Goal: Information Seeking & Learning: Learn about a topic

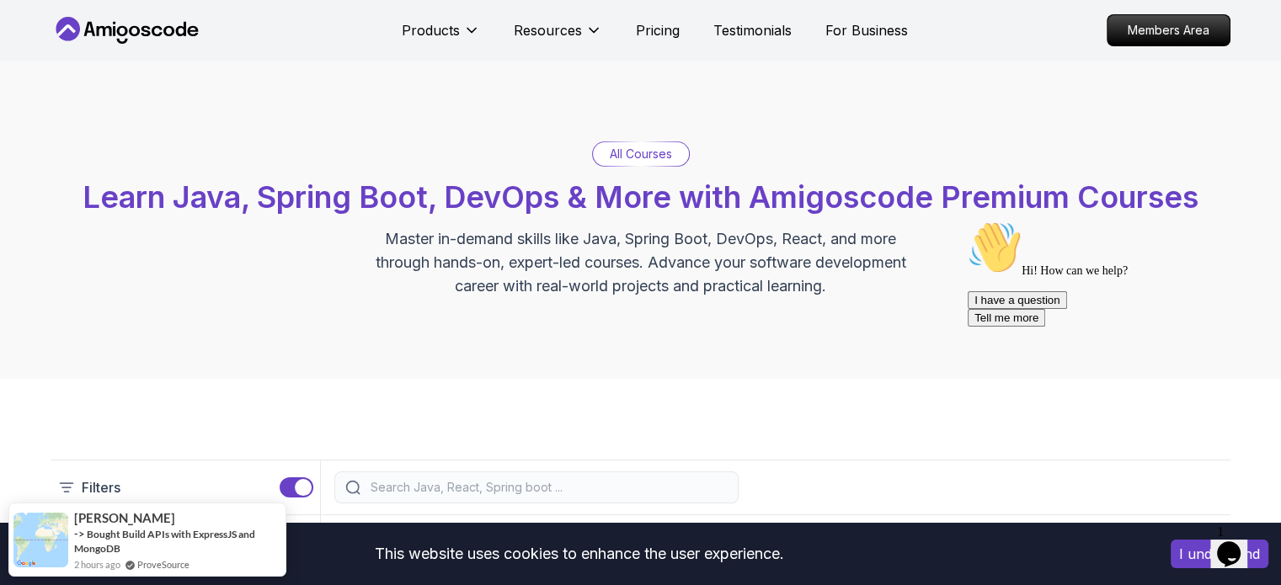
scroll to position [308, 0]
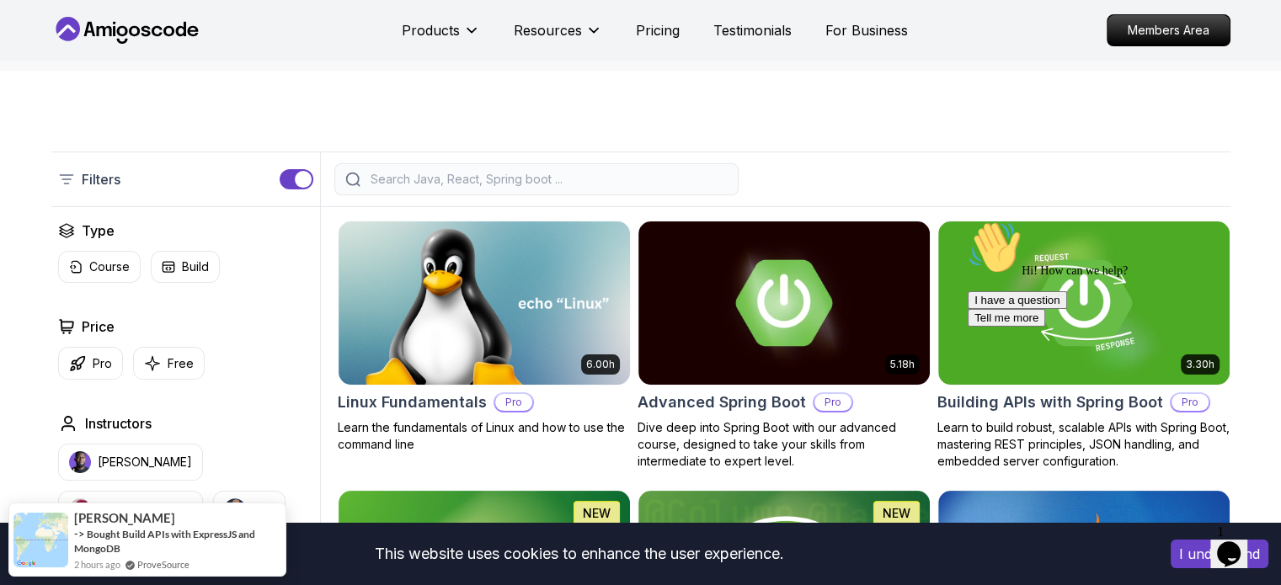
click at [1242, 545] on div "Opens Chat This icon Opens the chat window." at bounding box center [1228, 554] width 27 height 27
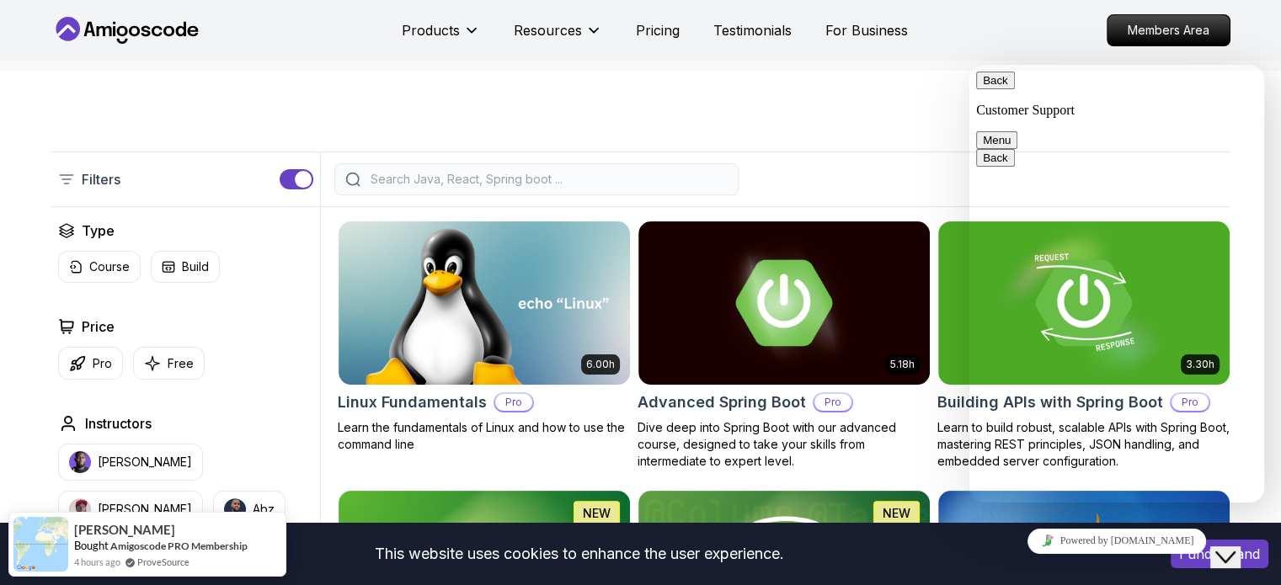
scroll to position [0, 0]
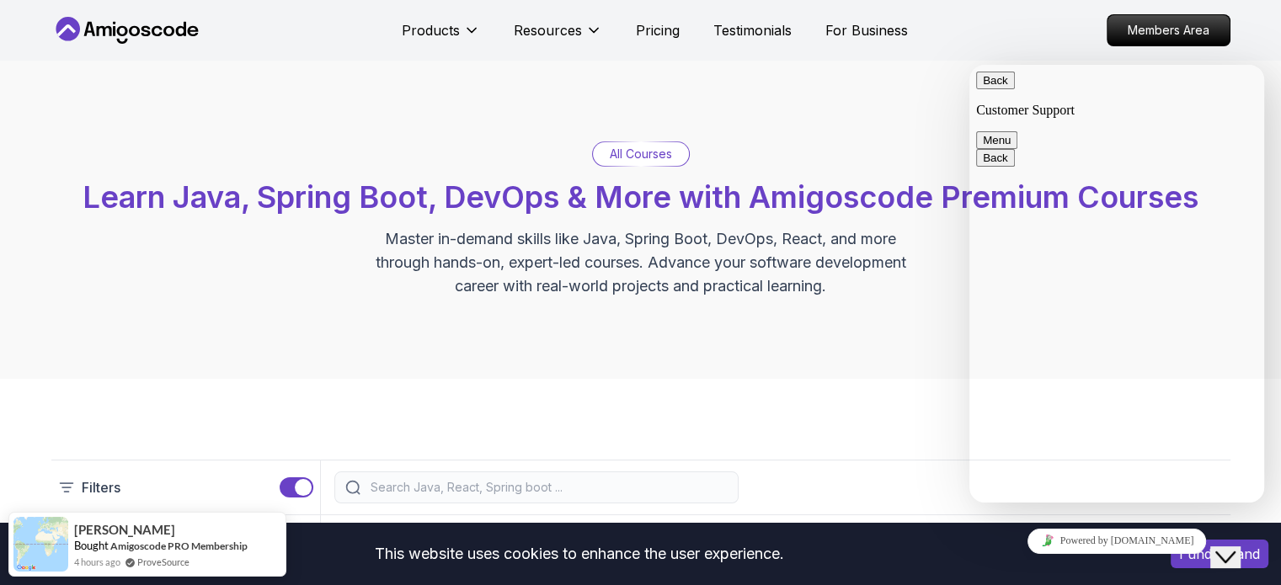
type textarea "[PERSON_NAME]"
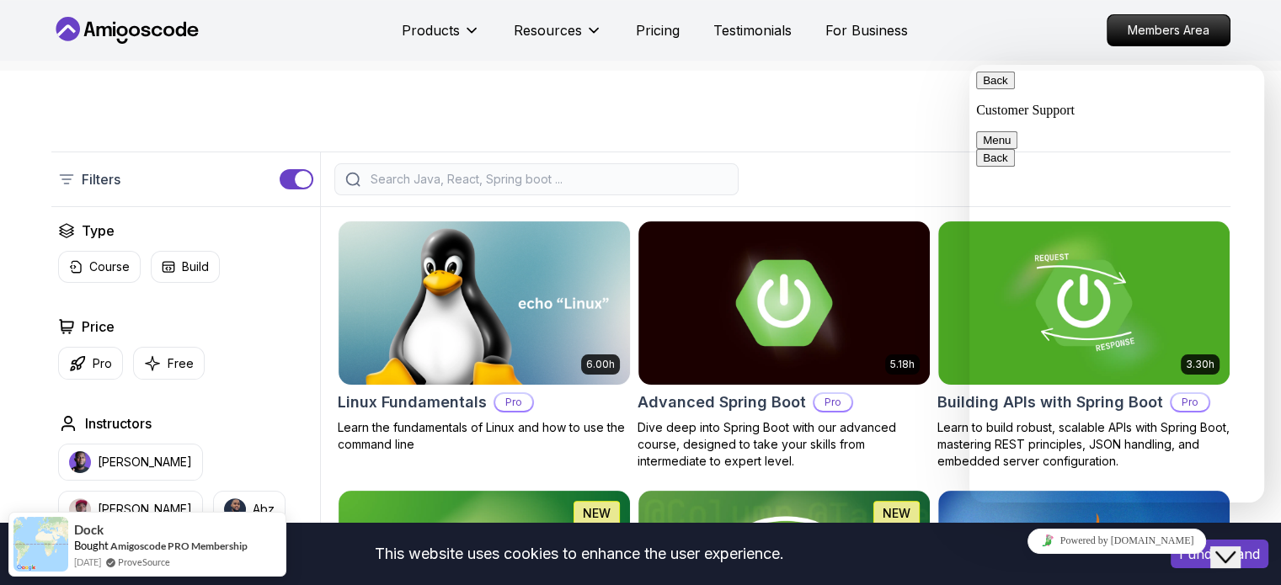
scroll to position [617, 0]
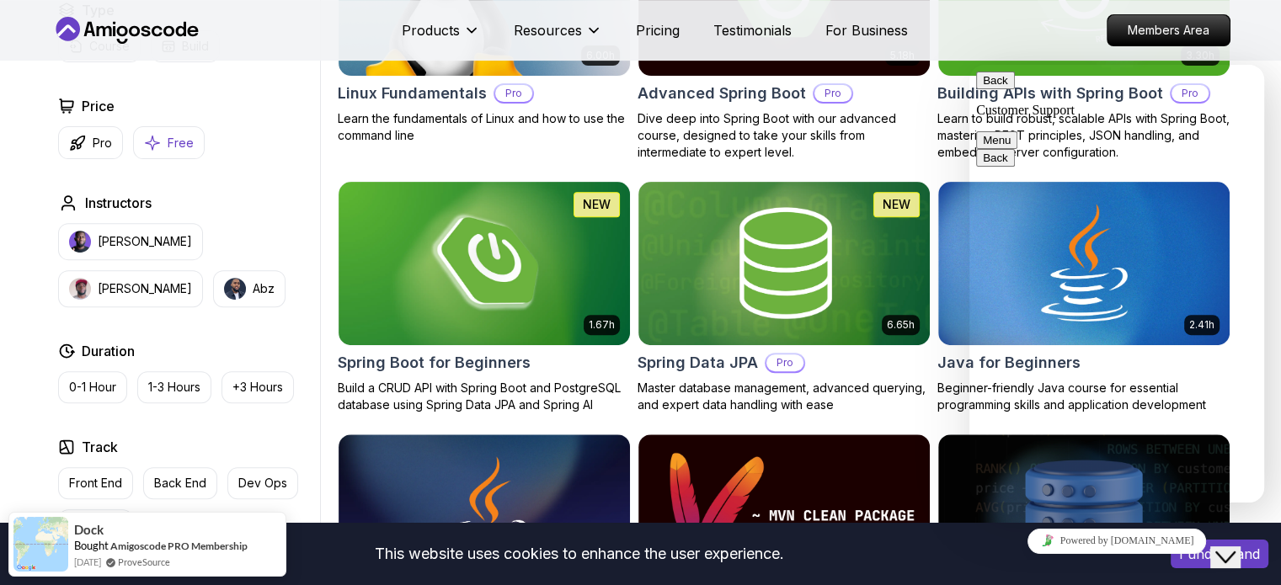
click at [133, 147] on button "Free" at bounding box center [169, 142] width 72 height 33
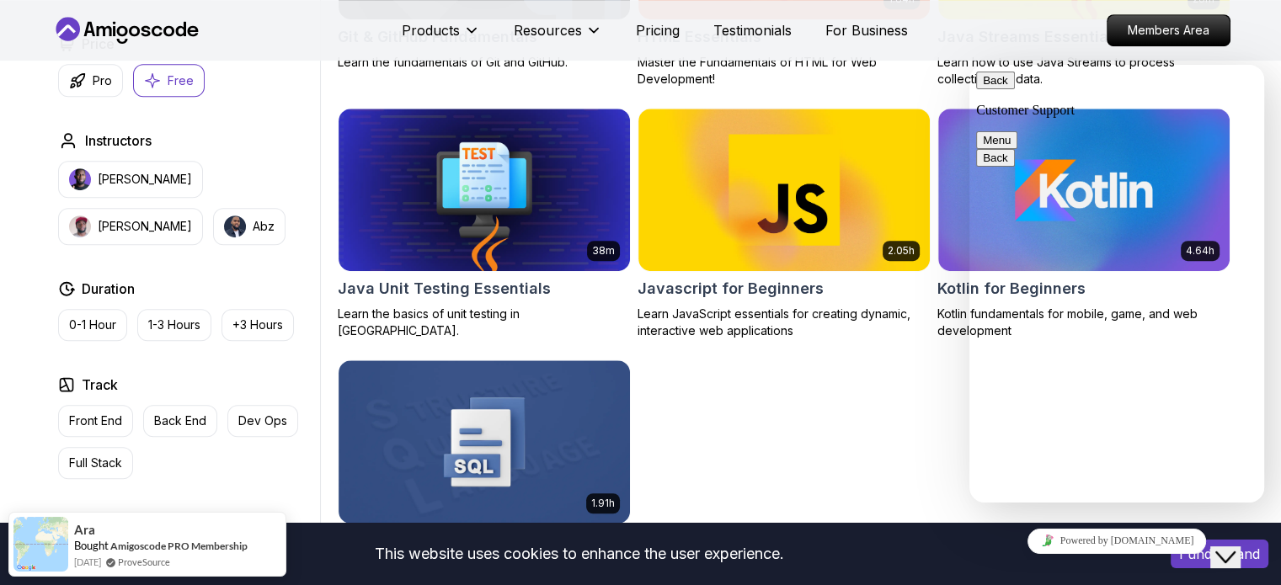
scroll to position [1234, 0]
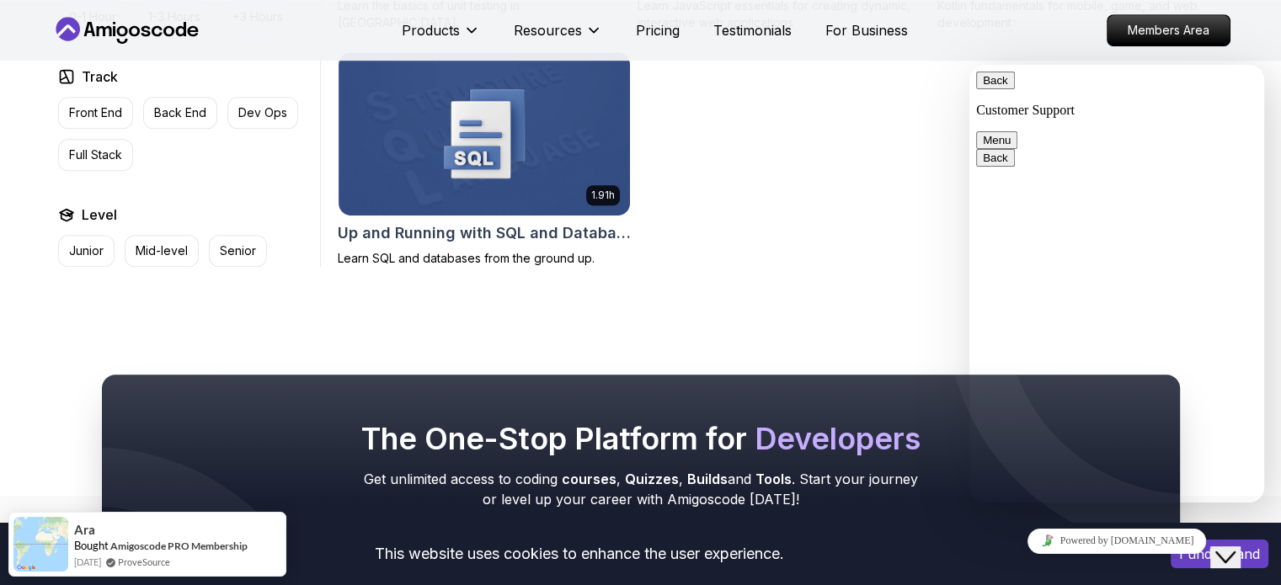
type textarea "hello"
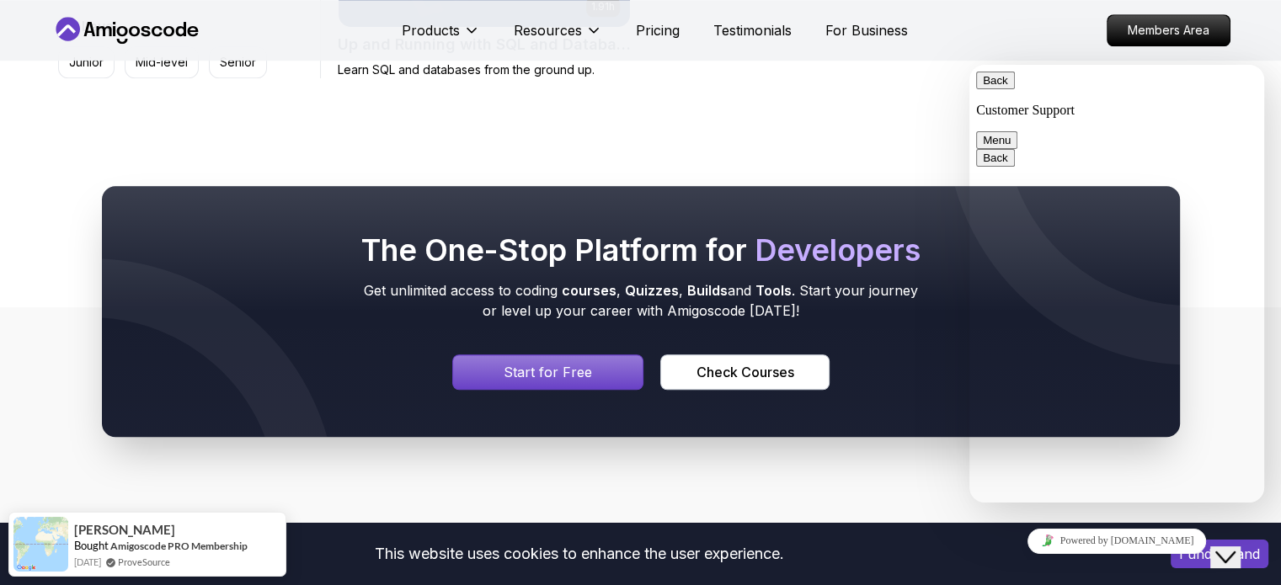
scroll to position [1431, 0]
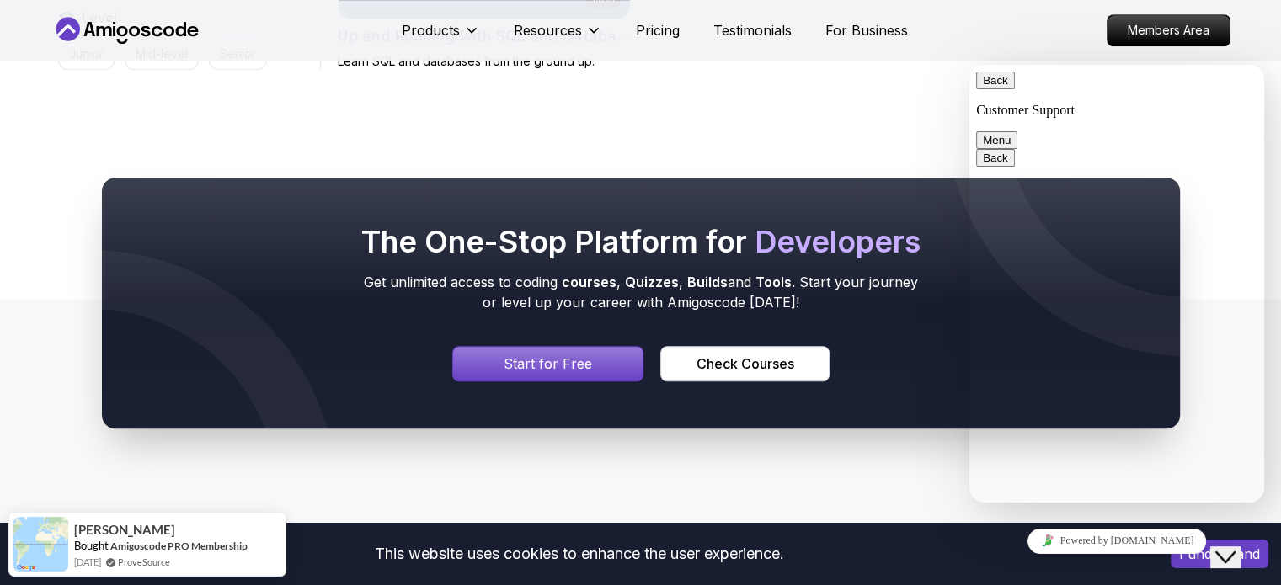
click at [1228, 547] on icon "Close Chat This icon closes the chat window." at bounding box center [1225, 557] width 20 height 20
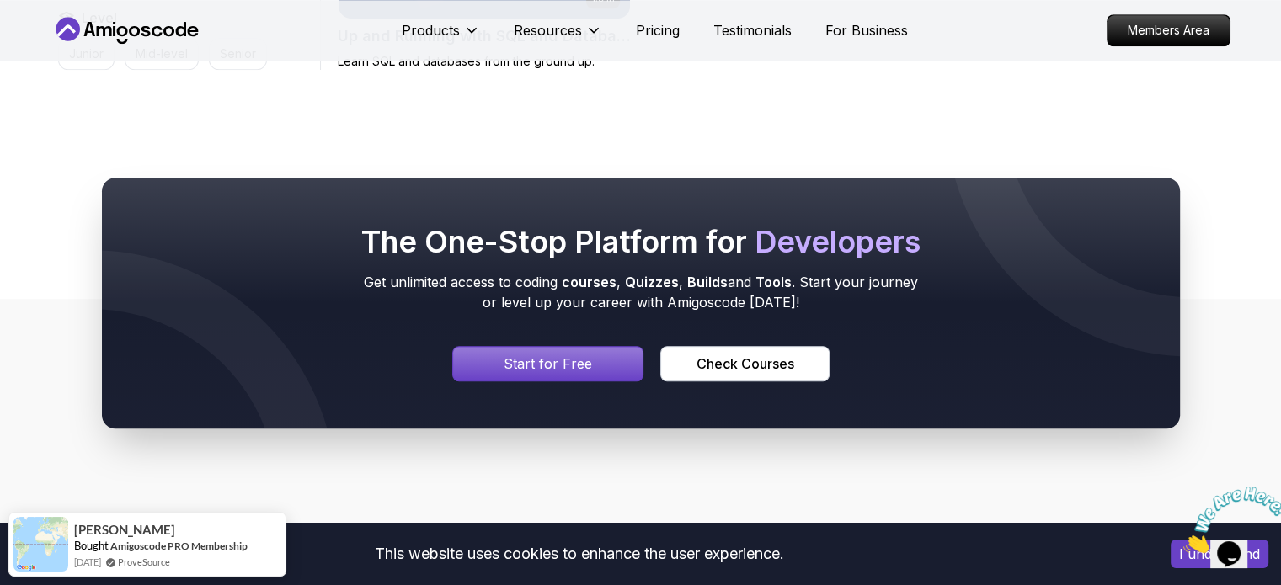
scroll to position [1123, 0]
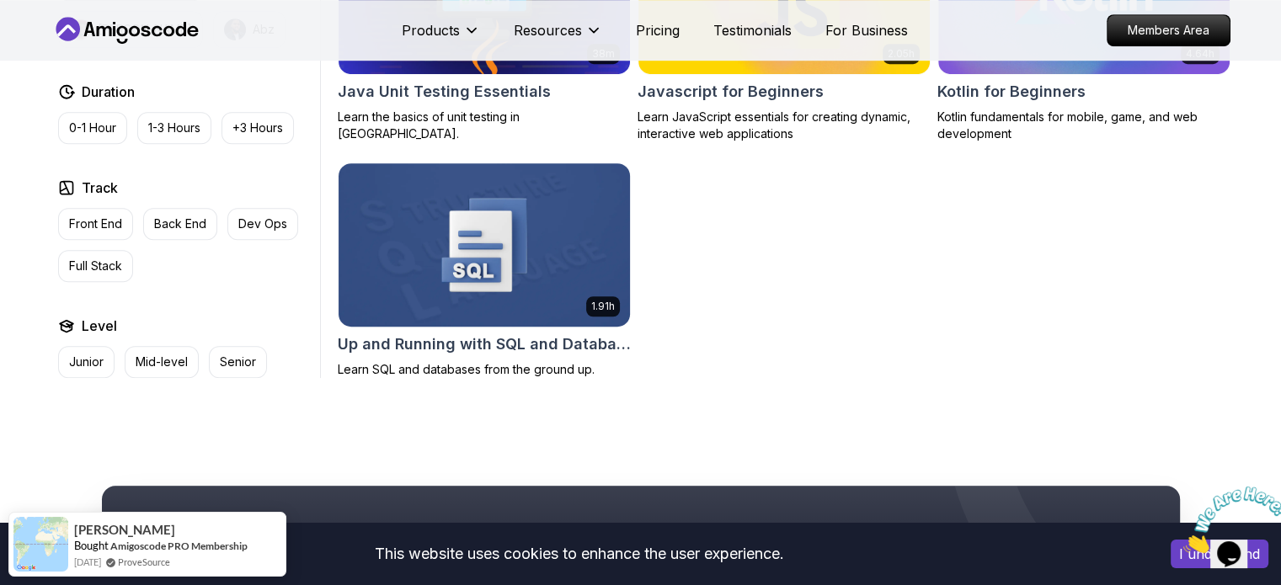
click at [489, 251] on img at bounding box center [484, 244] width 306 height 171
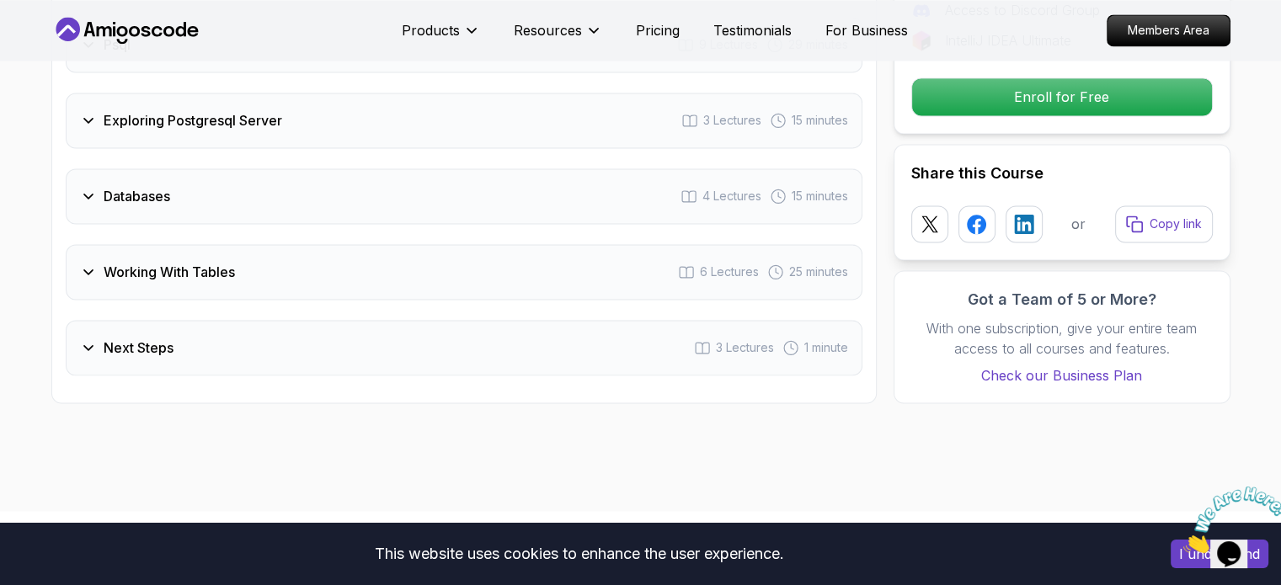
scroll to position [2486, 0]
click at [312, 248] on div "Working With Tables 6 Lectures 25 minutes" at bounding box center [464, 272] width 797 height 56
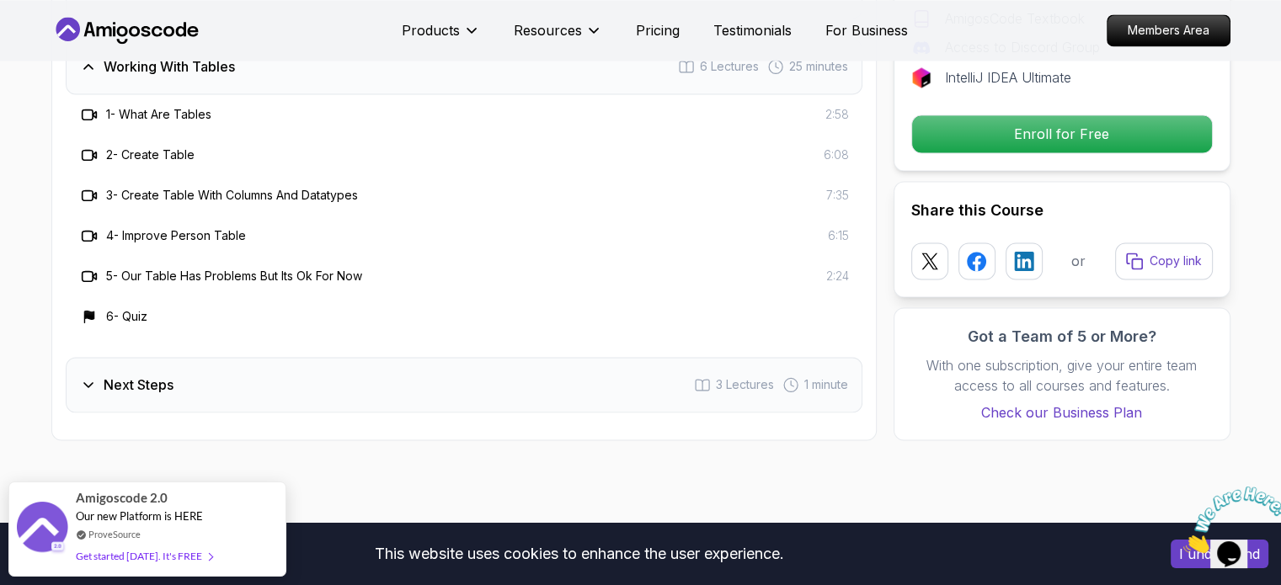
click at [148, 382] on h3 "Next Steps" at bounding box center [139, 385] width 70 height 20
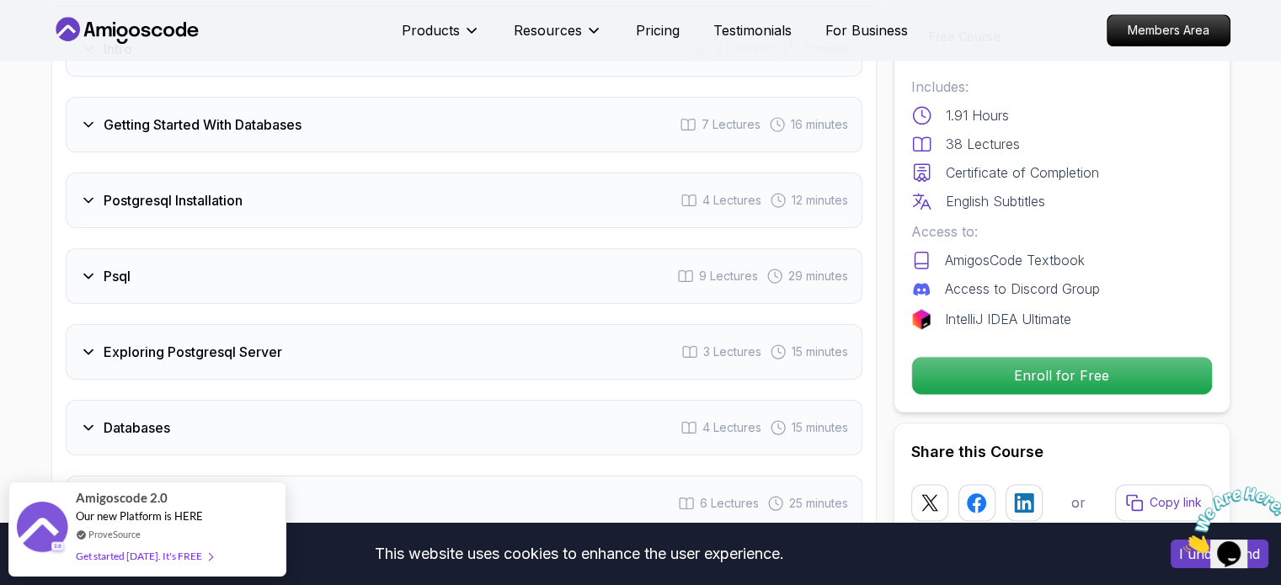
scroll to position [2173, 0]
click at [227, 261] on div "Psql 9 Lectures 29 minutes" at bounding box center [464, 277] width 797 height 56
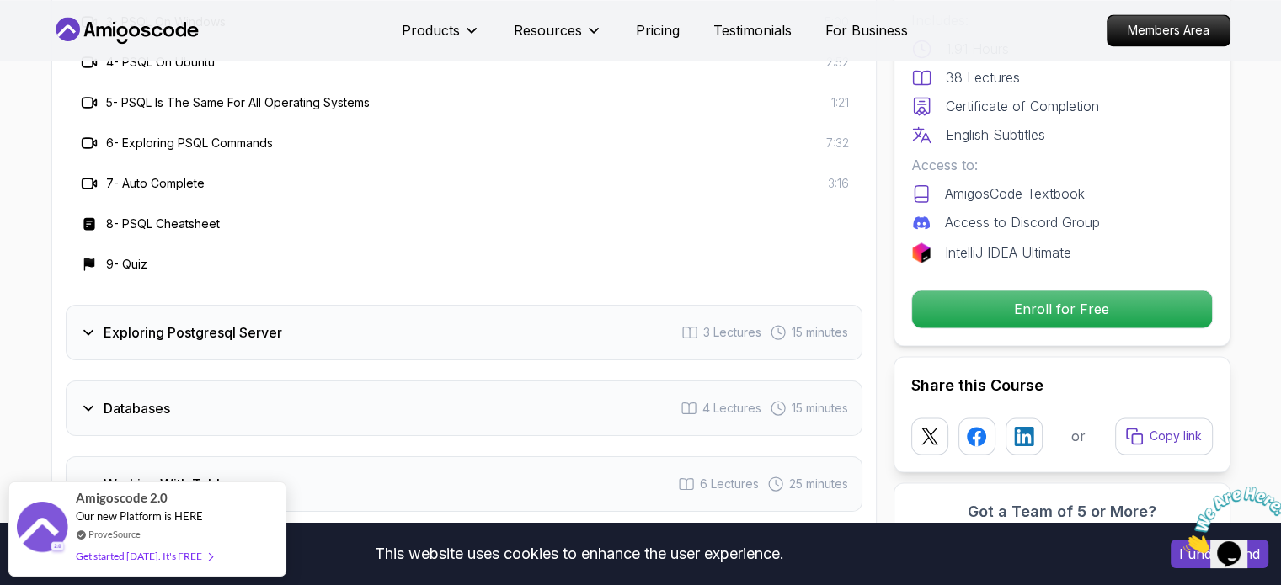
scroll to position [2557, 0]
click at [282, 325] on div "Exploring Postgresql Server 3 Lectures 15 minutes" at bounding box center [464, 332] width 797 height 56
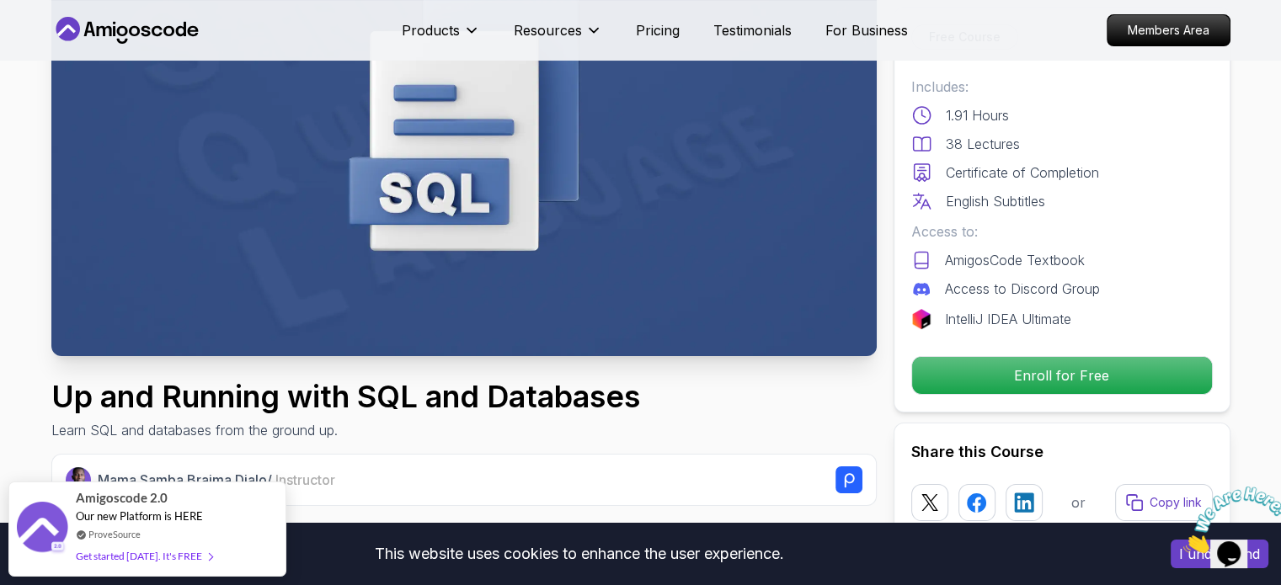
scroll to position [0, 0]
